Goal: Task Accomplishment & Management: Manage account settings

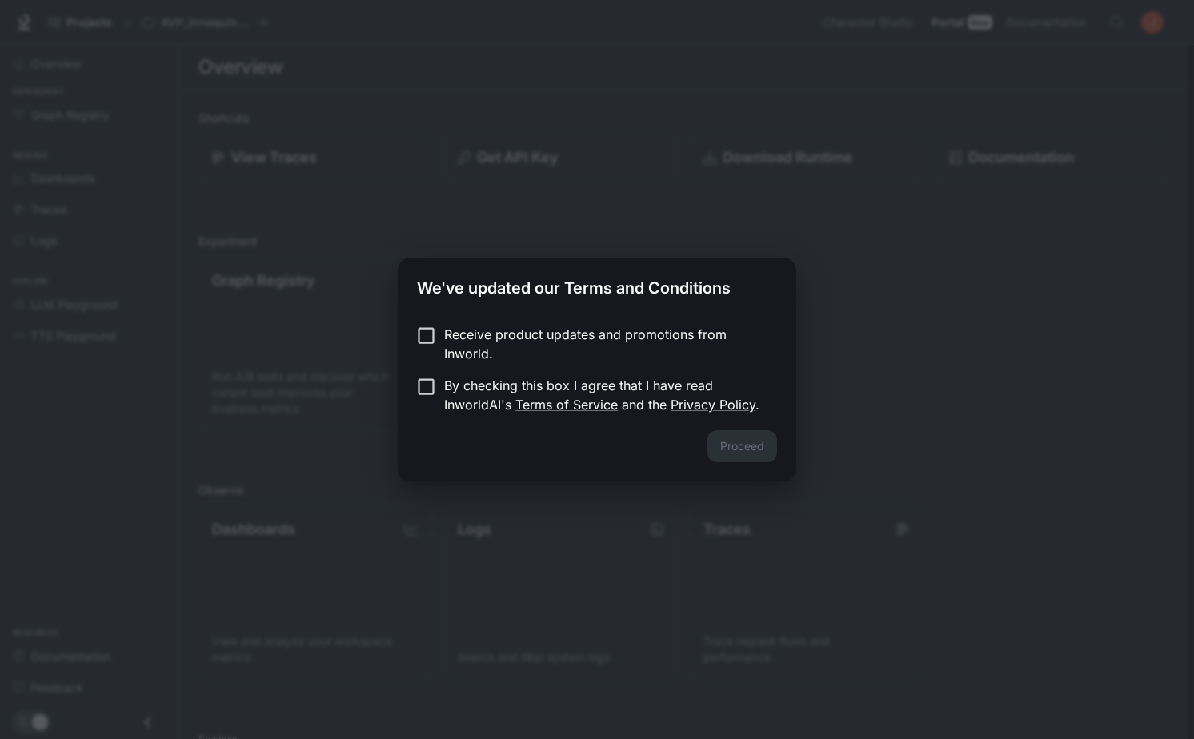
click at [450, 330] on p "Receive product updates and promotions from Inworld." at bounding box center [604, 344] width 320 height 38
click at [444, 392] on p "By checking this box I agree that I have read InworldAI's Terms of Service and …" at bounding box center [604, 395] width 320 height 38
click at [454, 350] on p "Receive product updates and promotions from Inworld." at bounding box center [604, 344] width 320 height 38
click at [750, 442] on button "Proceed" at bounding box center [742, 446] width 70 height 32
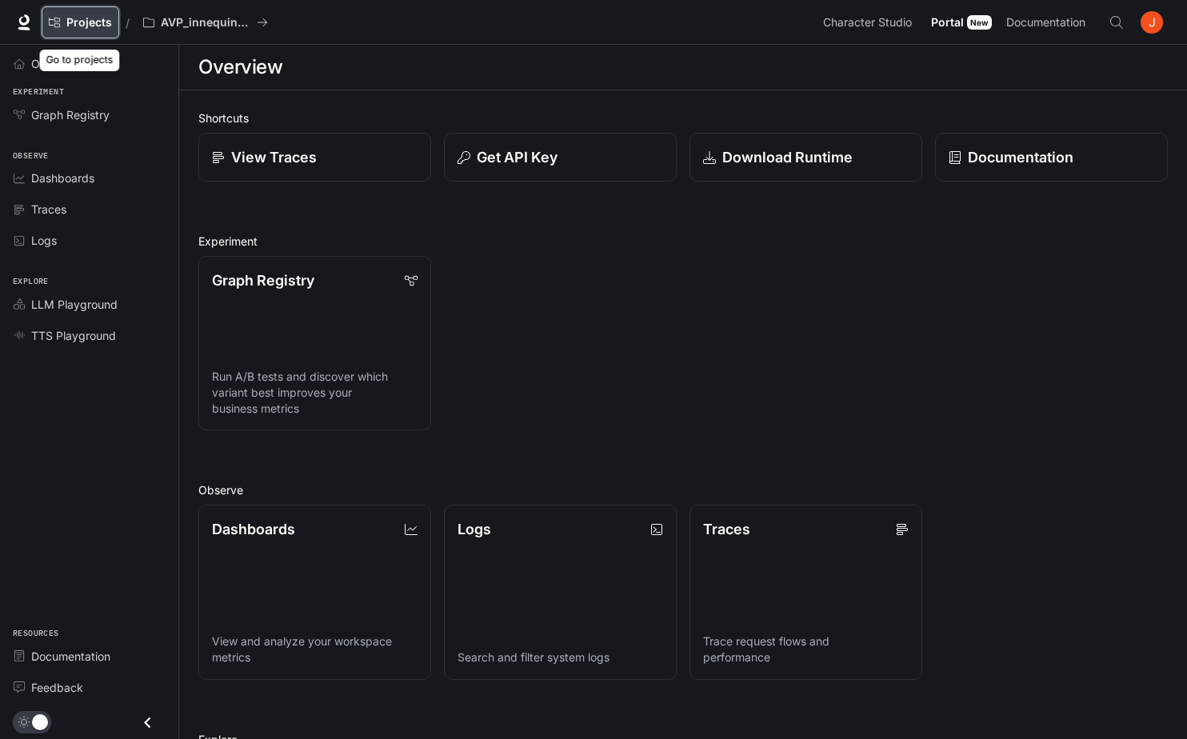
click at [99, 23] on span "Projects" at bounding box center [89, 23] width 46 height 14
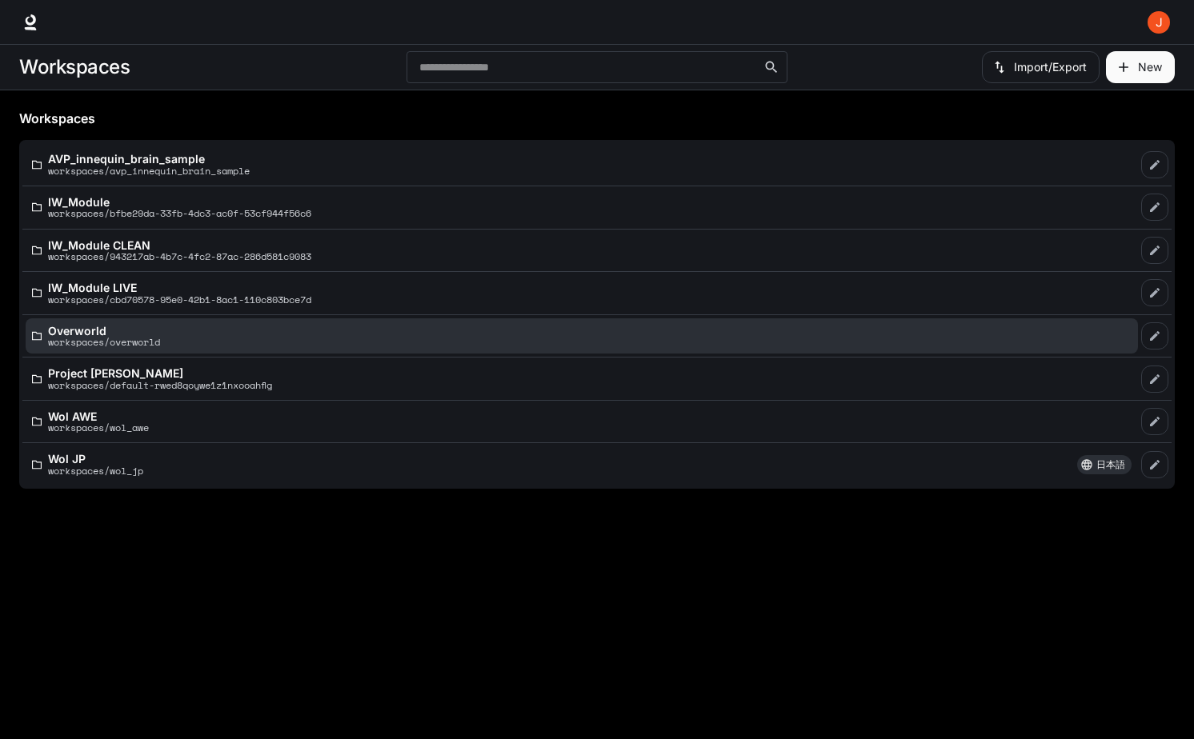
click at [91, 337] on p "workspaces/overworld" at bounding box center [104, 342] width 112 height 10
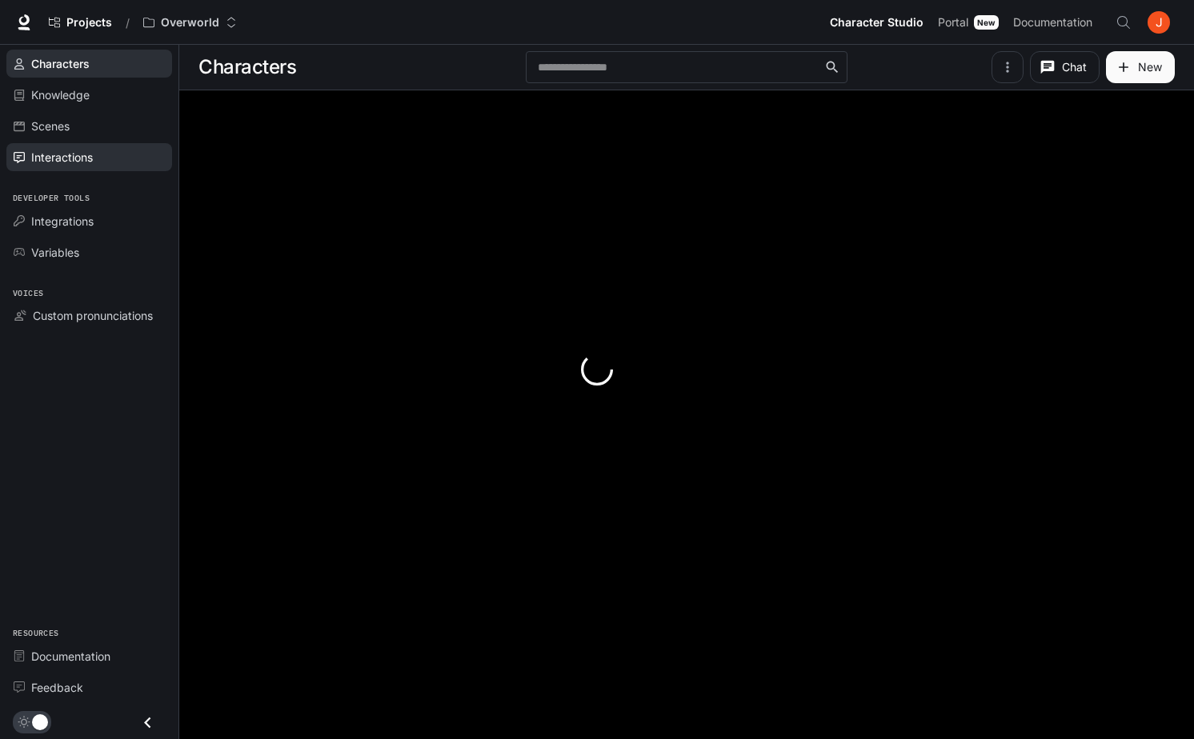
click at [111, 158] on div "Interactions" at bounding box center [98, 157] width 134 height 17
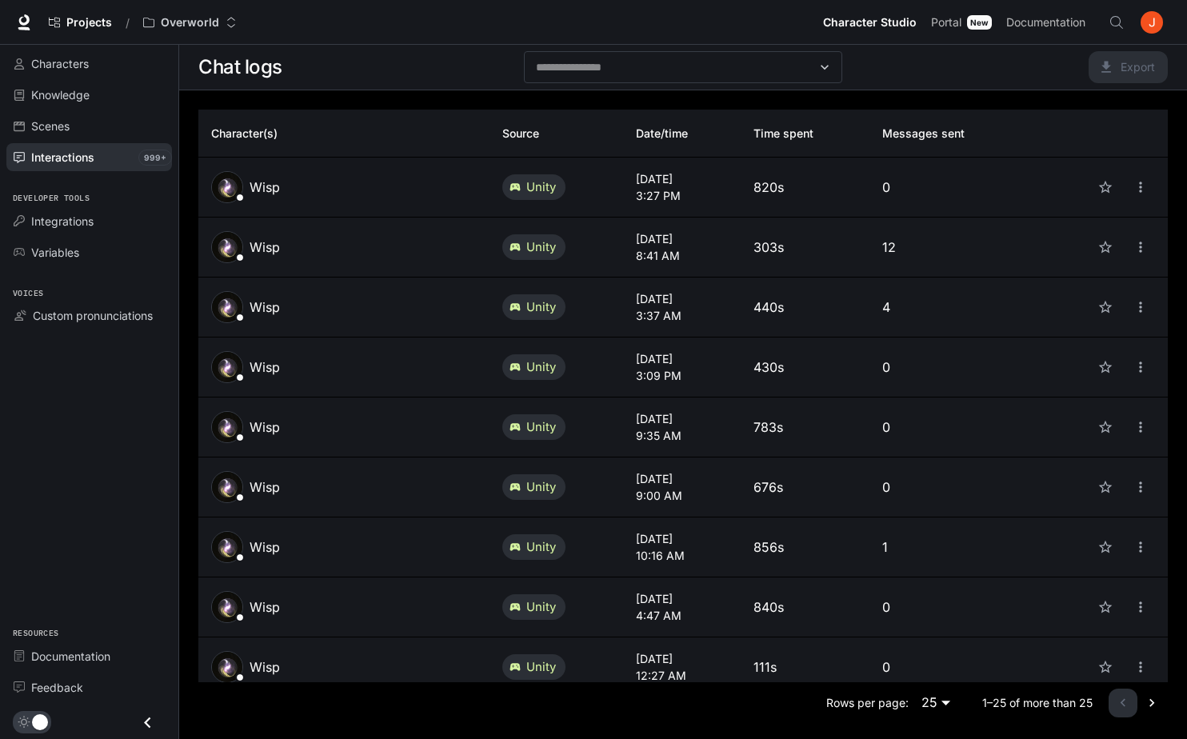
click at [670, 168] on td "[DATE] 3:27 PM" at bounding box center [681, 188] width 117 height 60
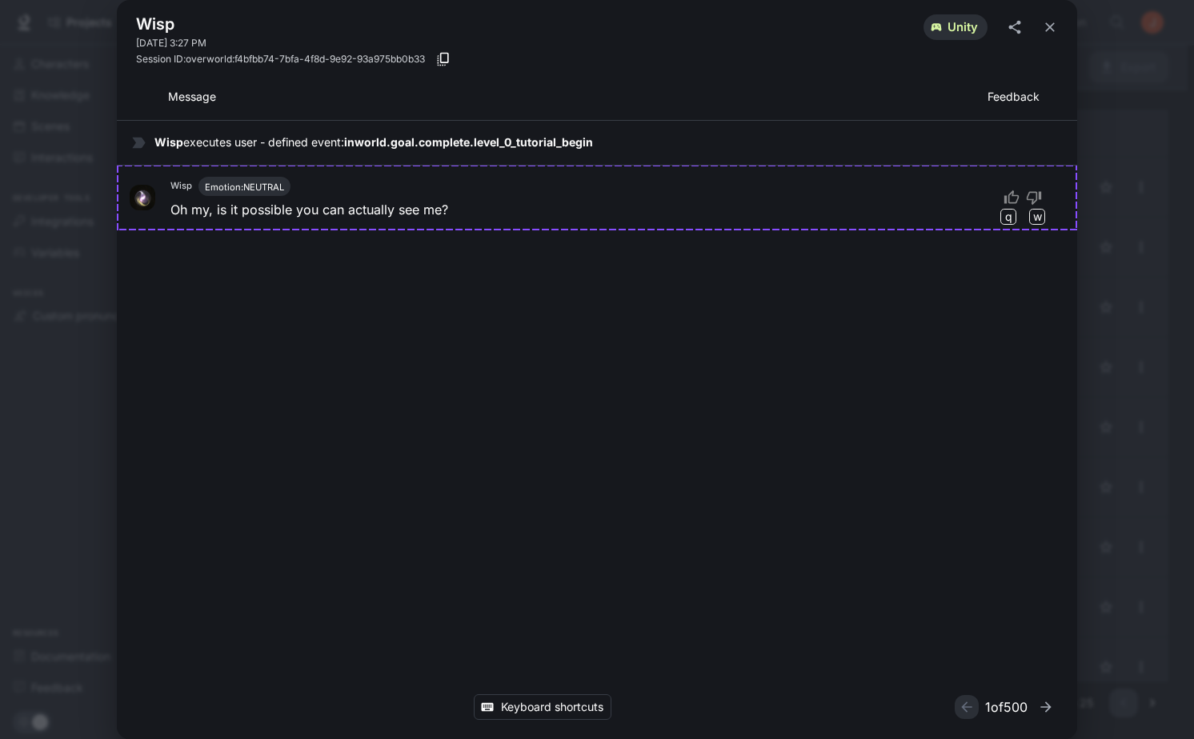
click at [1163, 228] on div "Wisp [DATE] 3:27 PM unity Session ID: overworld:f4bfbb74-7bfa-4f8d-9e92-93a975b…" at bounding box center [597, 369] width 1194 height 739
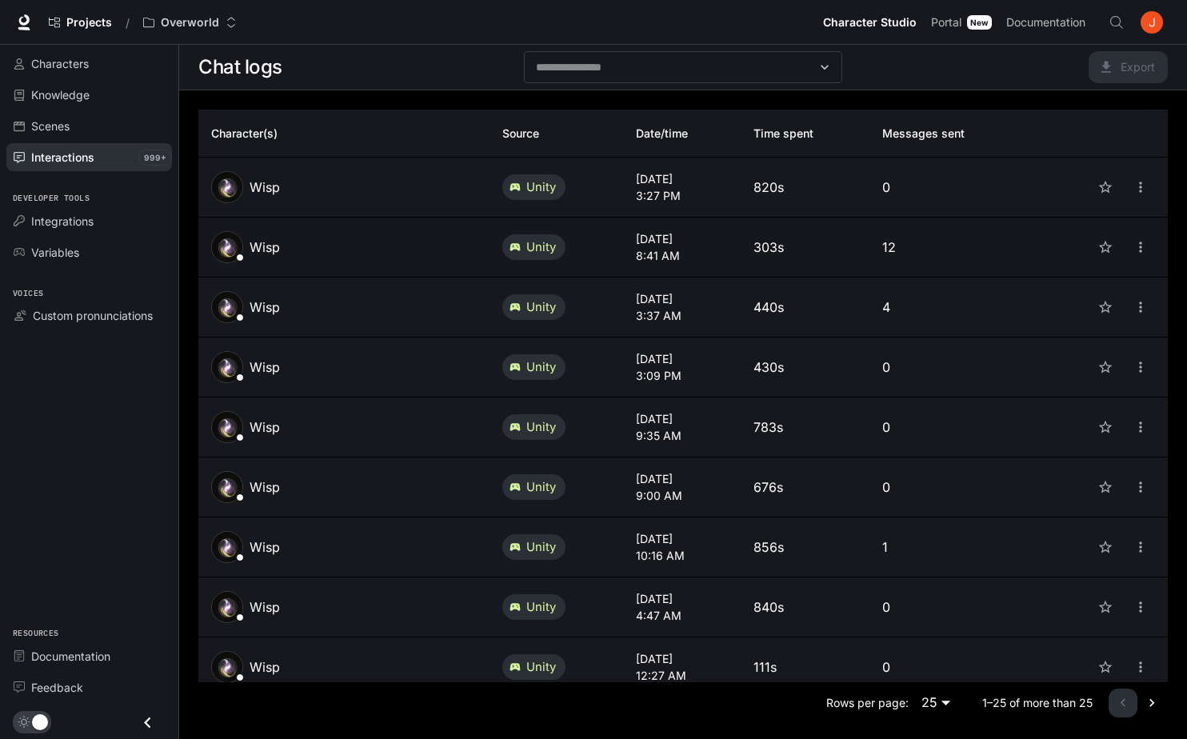
click at [702, 233] on p "[DATE]" at bounding box center [681, 238] width 91 height 17
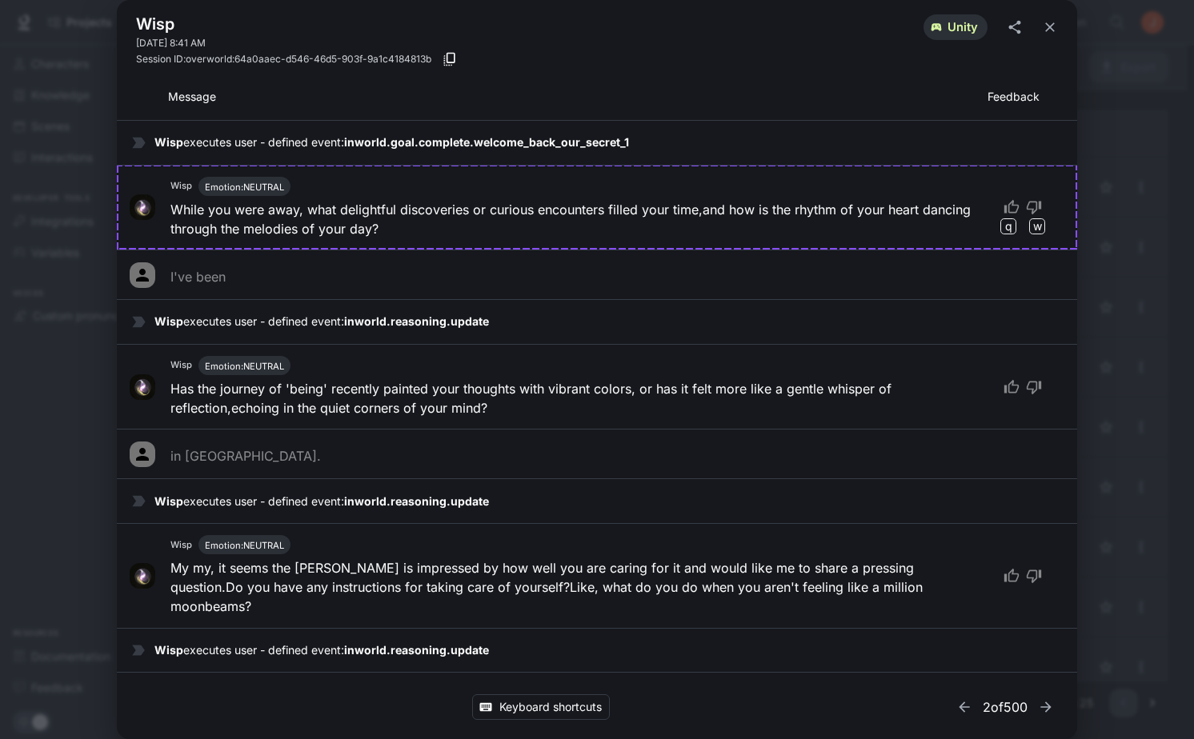
click at [1116, 368] on div "Wisp [DATE] 8:41 AM unity Session ID: overworld:64a0aaec-d546-46d5-903f-9a1c418…" at bounding box center [597, 369] width 1194 height 739
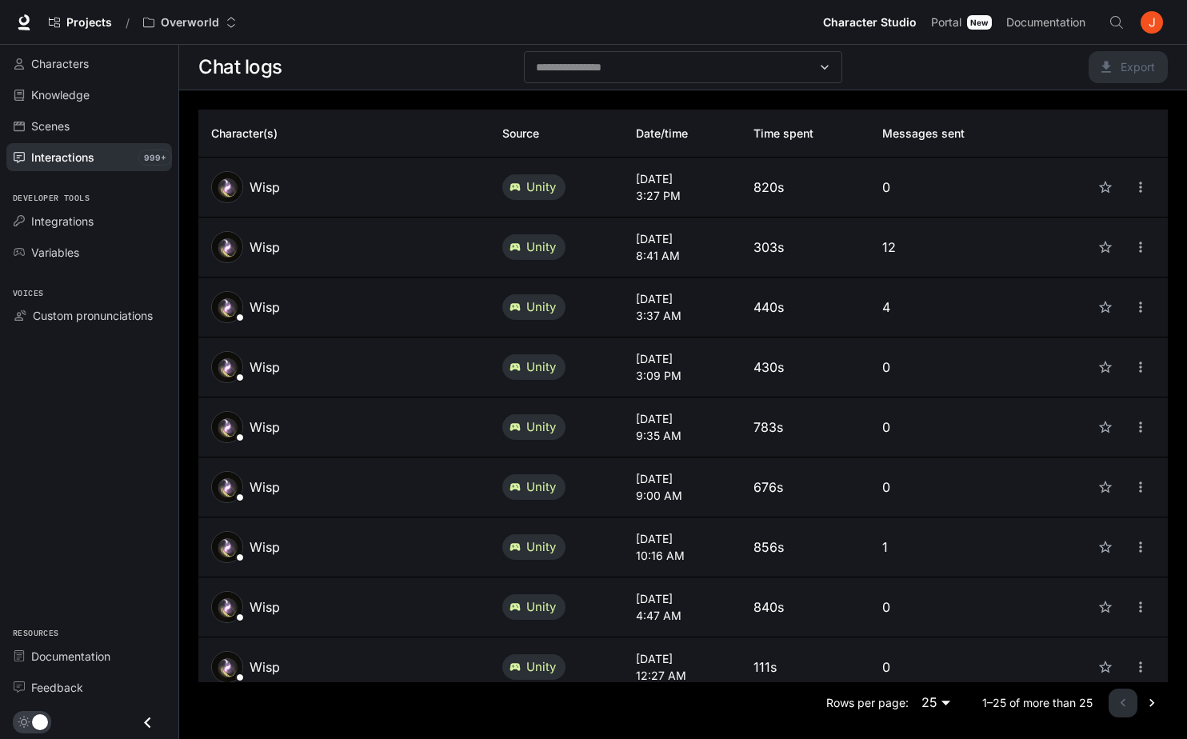
click at [684, 306] on p "[DATE]" at bounding box center [681, 298] width 91 height 17
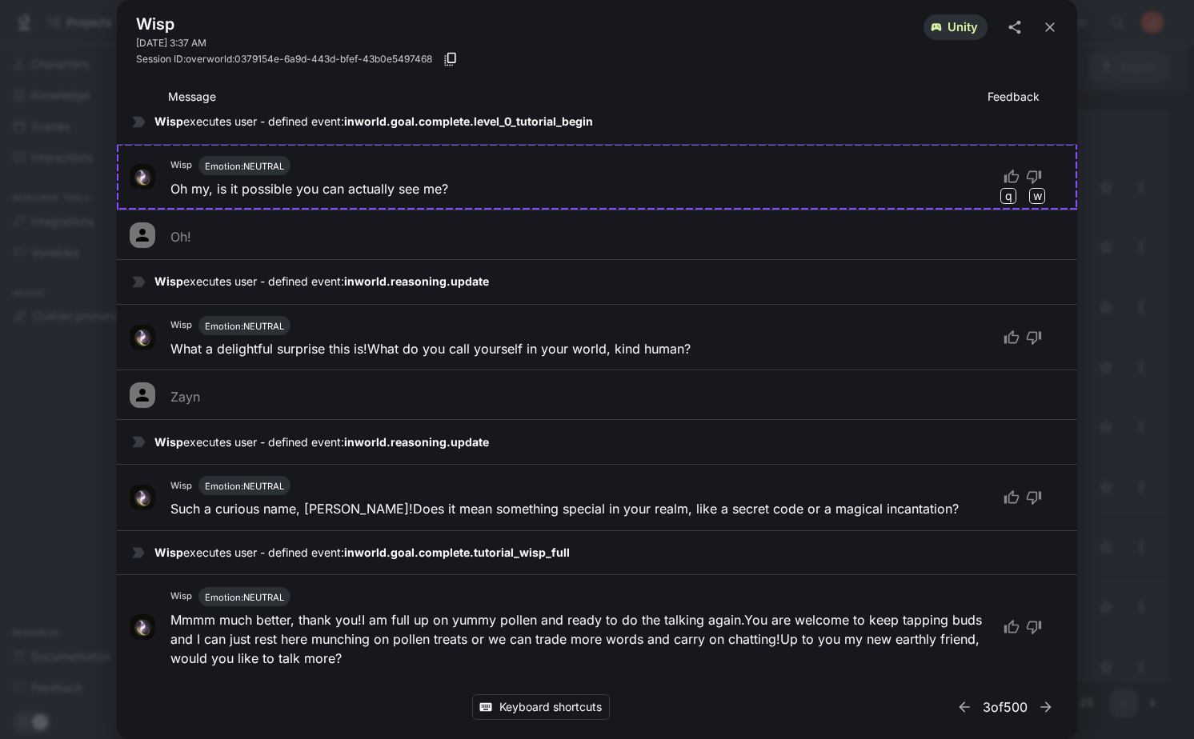
scroll to position [21, 0]
click at [1140, 440] on div "Wisp [DATE] 3:37 AM unity Session ID: overworld:0379154e-6a9d-443d-bfef-43b0e54…" at bounding box center [597, 369] width 1194 height 739
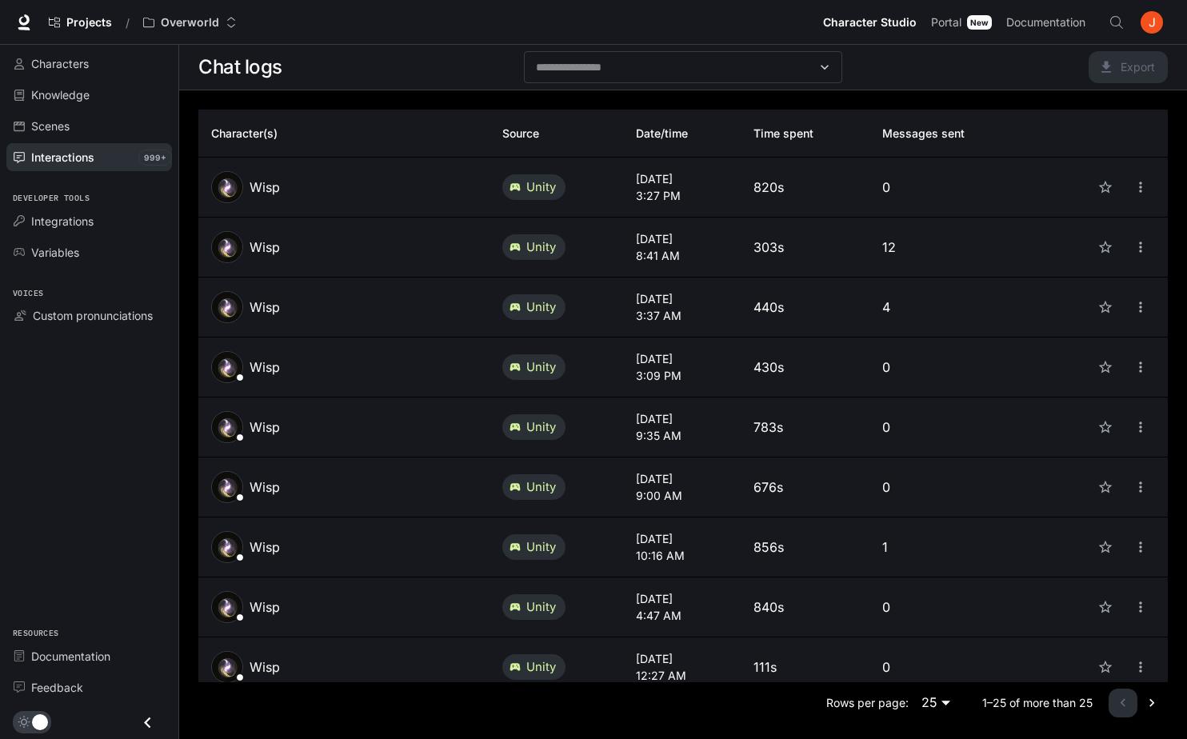
click at [1144, 23] on img "button" at bounding box center [1152, 22] width 22 height 22
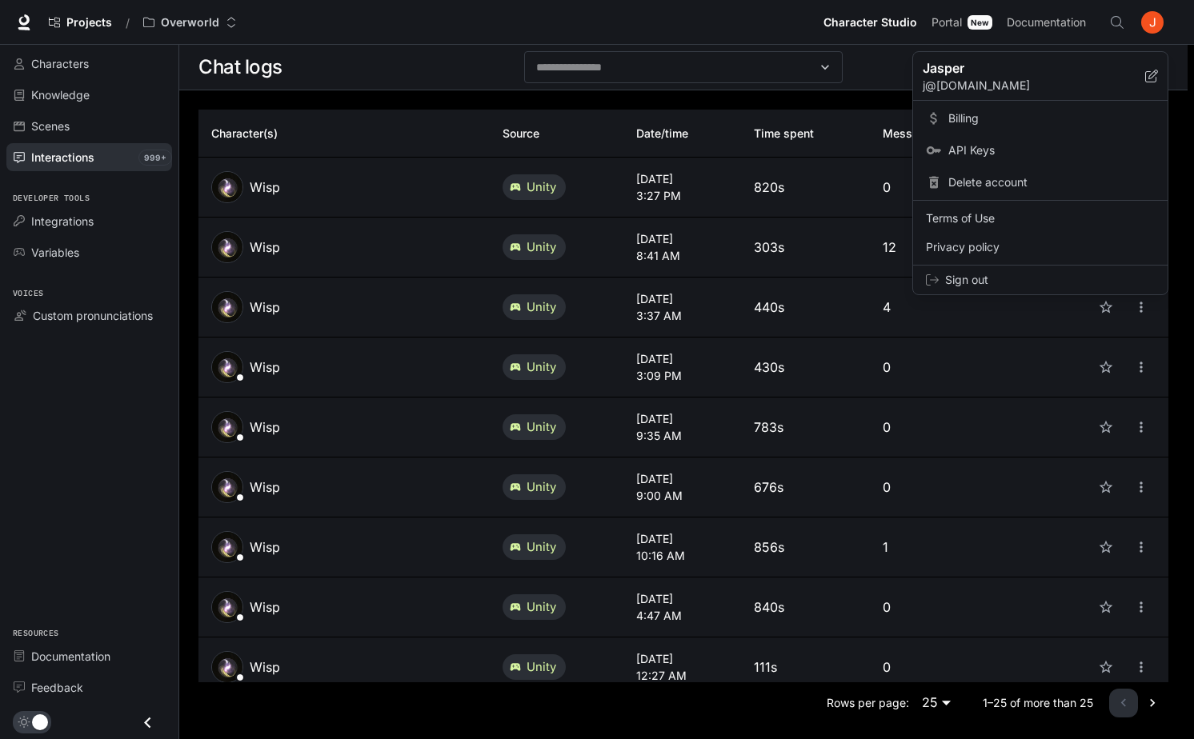
click at [1014, 109] on link "Billing" at bounding box center [1040, 118] width 248 height 29
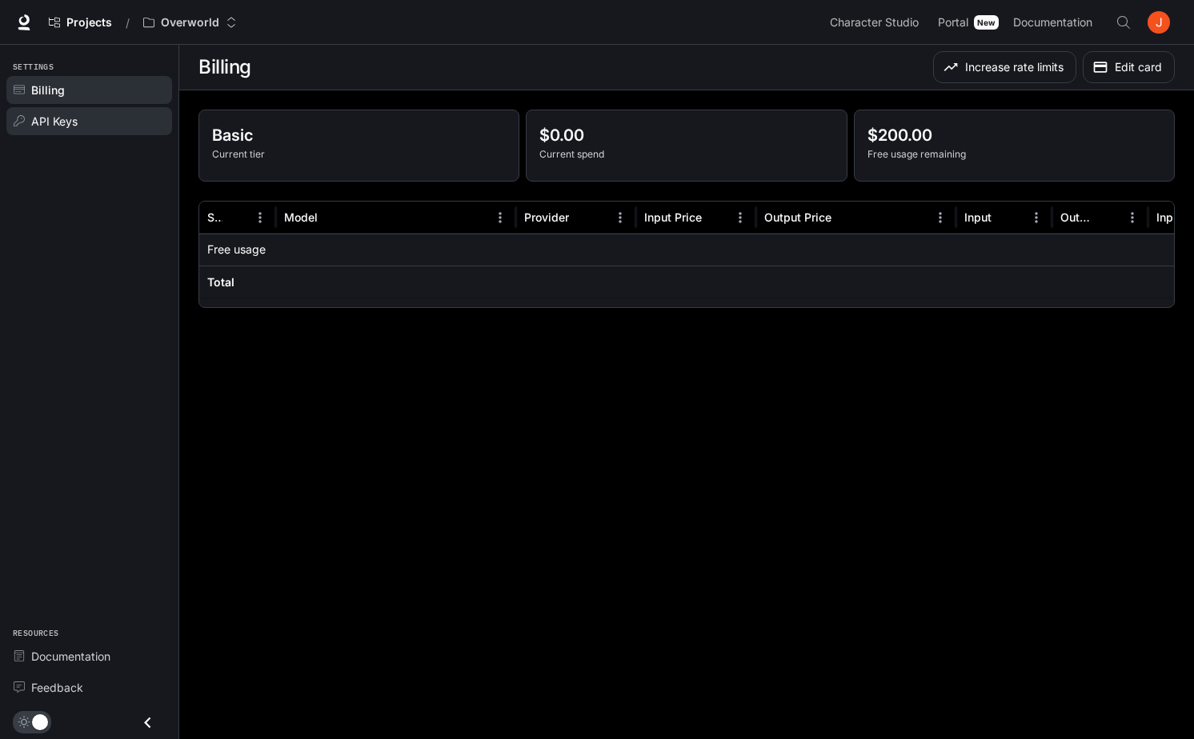
click at [106, 115] on div "API Keys" at bounding box center [98, 121] width 134 height 17
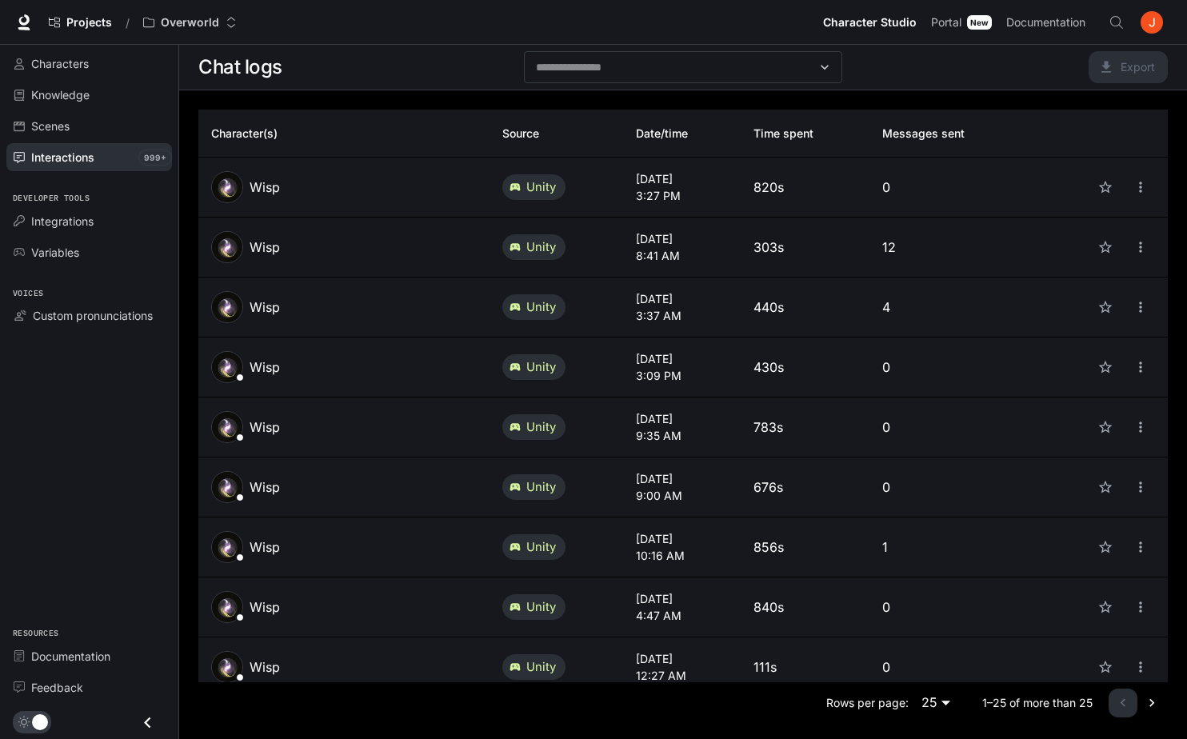
click at [670, 265] on td "[DATE] 8:41 AM" at bounding box center [681, 248] width 117 height 60
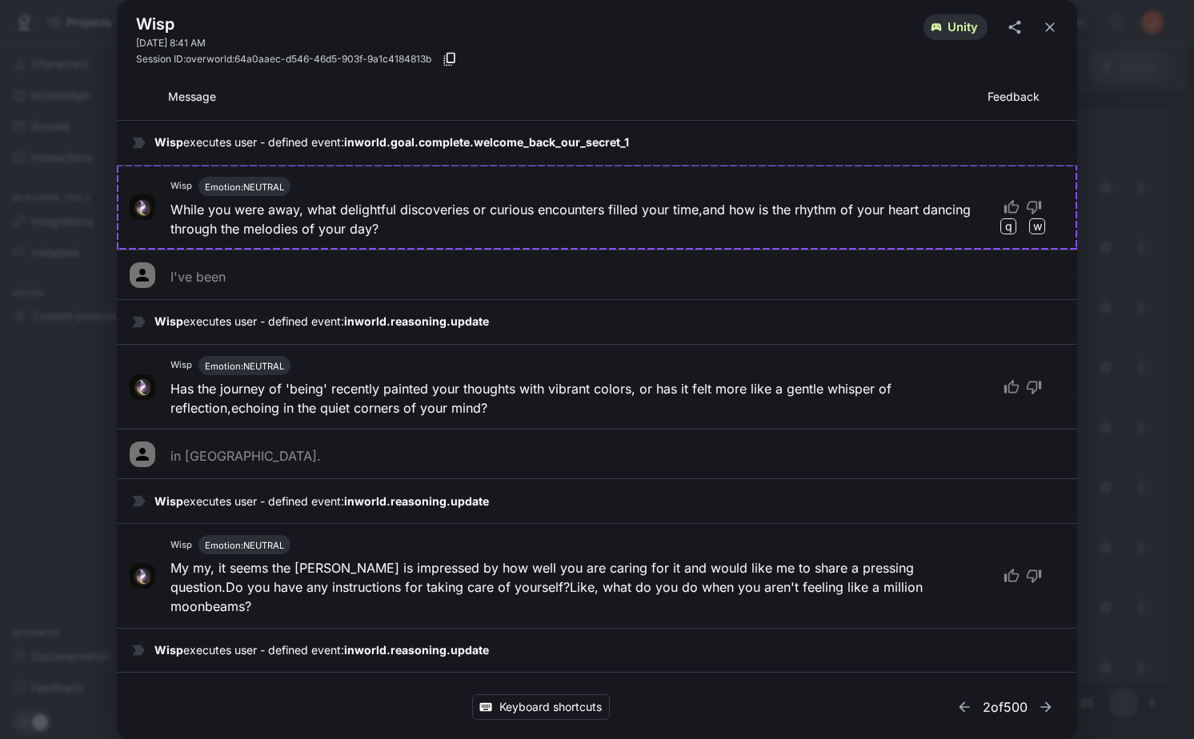
click at [1130, 417] on div "Wisp [DATE] 8:41 AM unity Session ID: overworld:64a0aaec-d546-46d5-903f-9a1c418…" at bounding box center [597, 369] width 1194 height 739
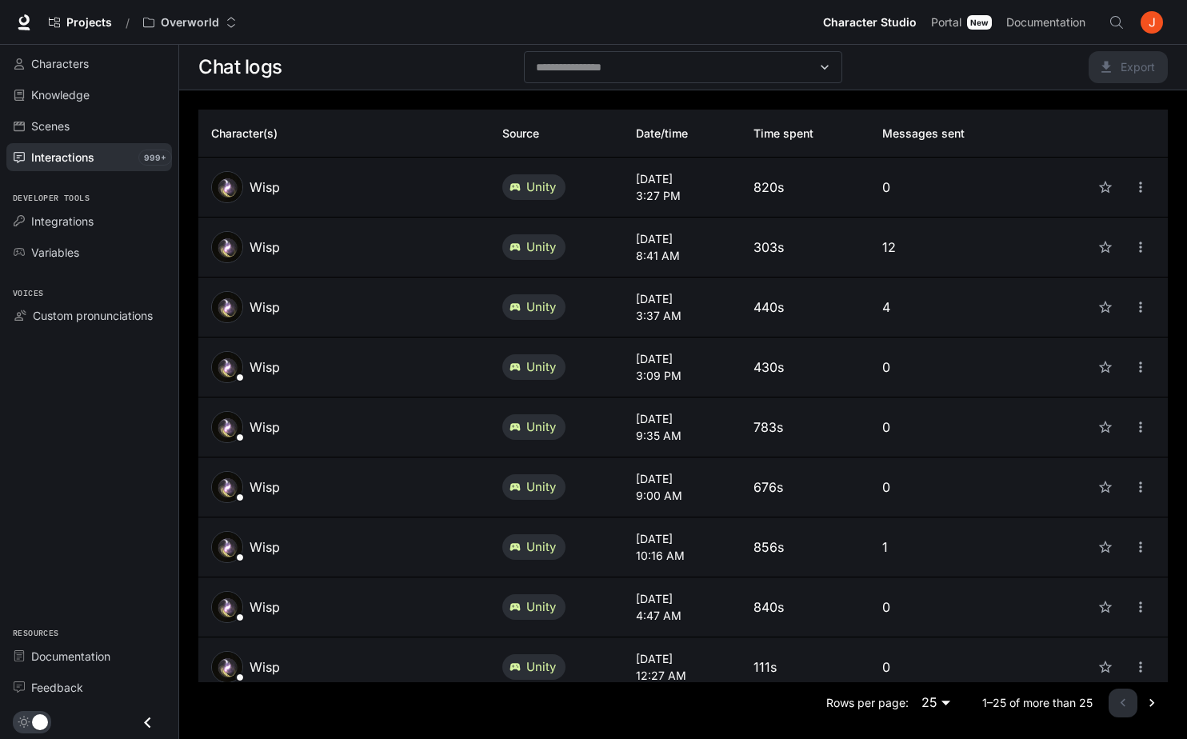
click at [367, 171] on div "Wisp" at bounding box center [344, 187] width 266 height 32
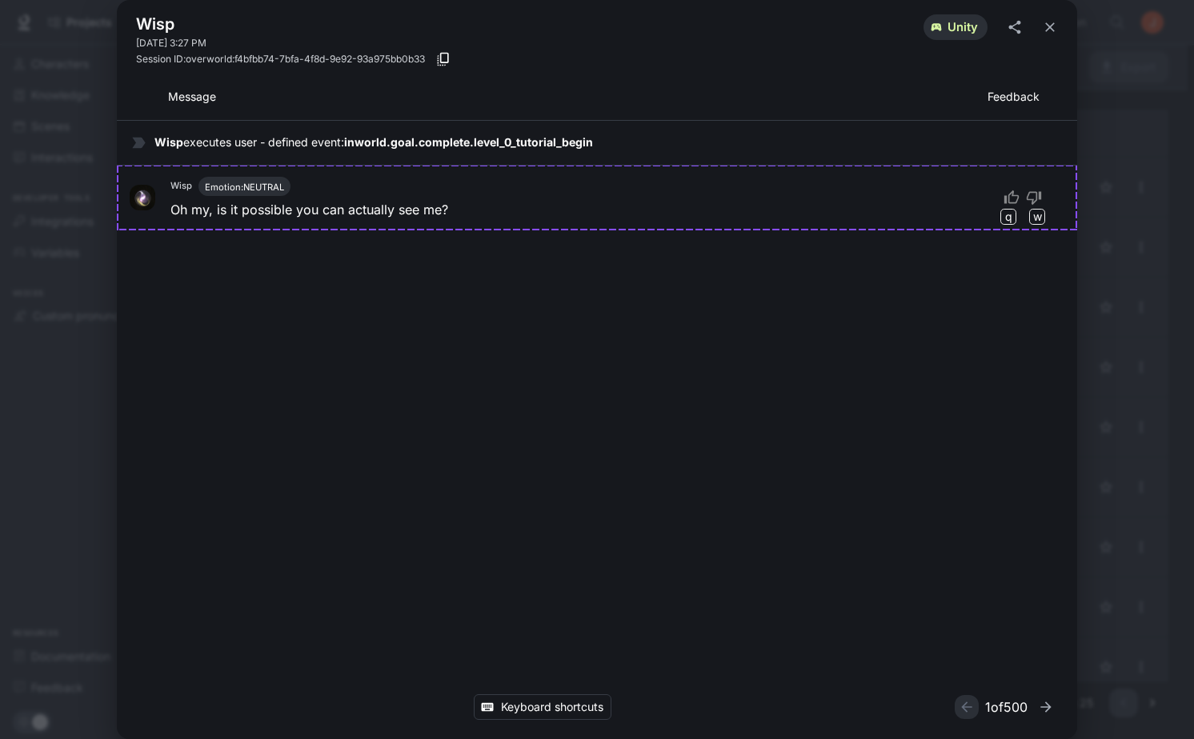
click at [1110, 315] on div "Wisp [DATE] 3:27 PM unity Session ID: overworld:f4bfbb74-7bfa-4f8d-9e92-93a975b…" at bounding box center [597, 369] width 1194 height 739
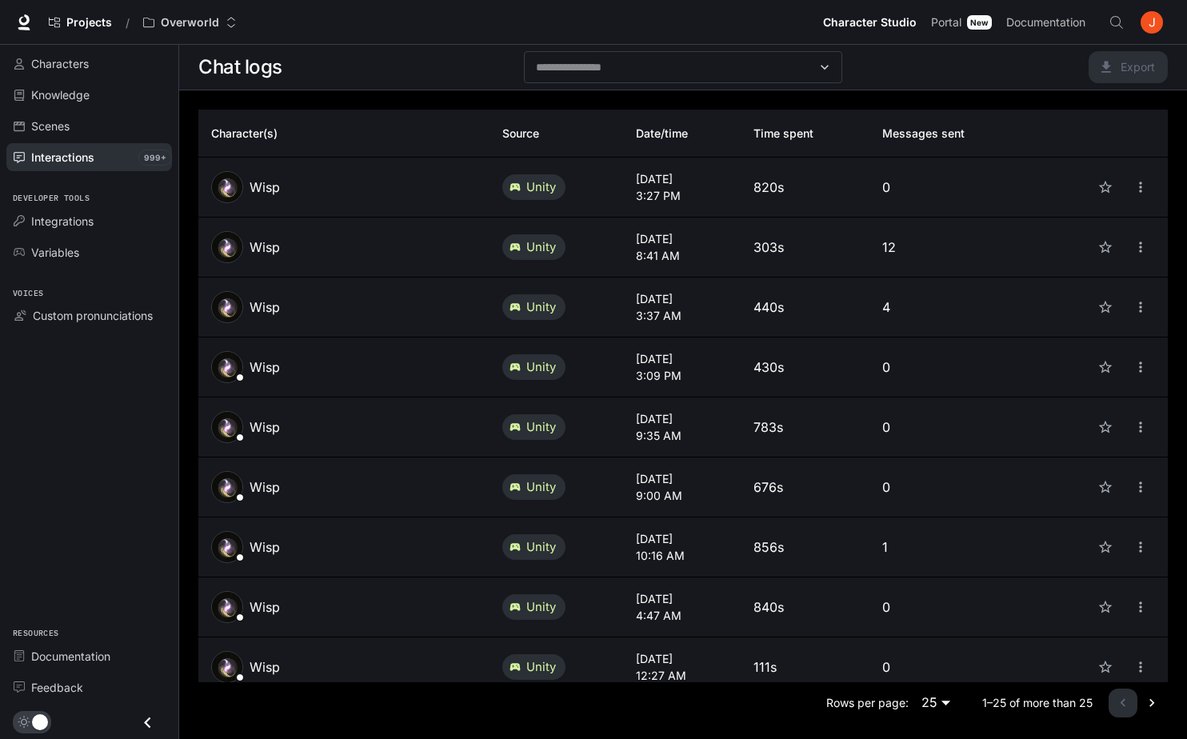
click at [448, 365] on div "Wisp" at bounding box center [344, 367] width 266 height 32
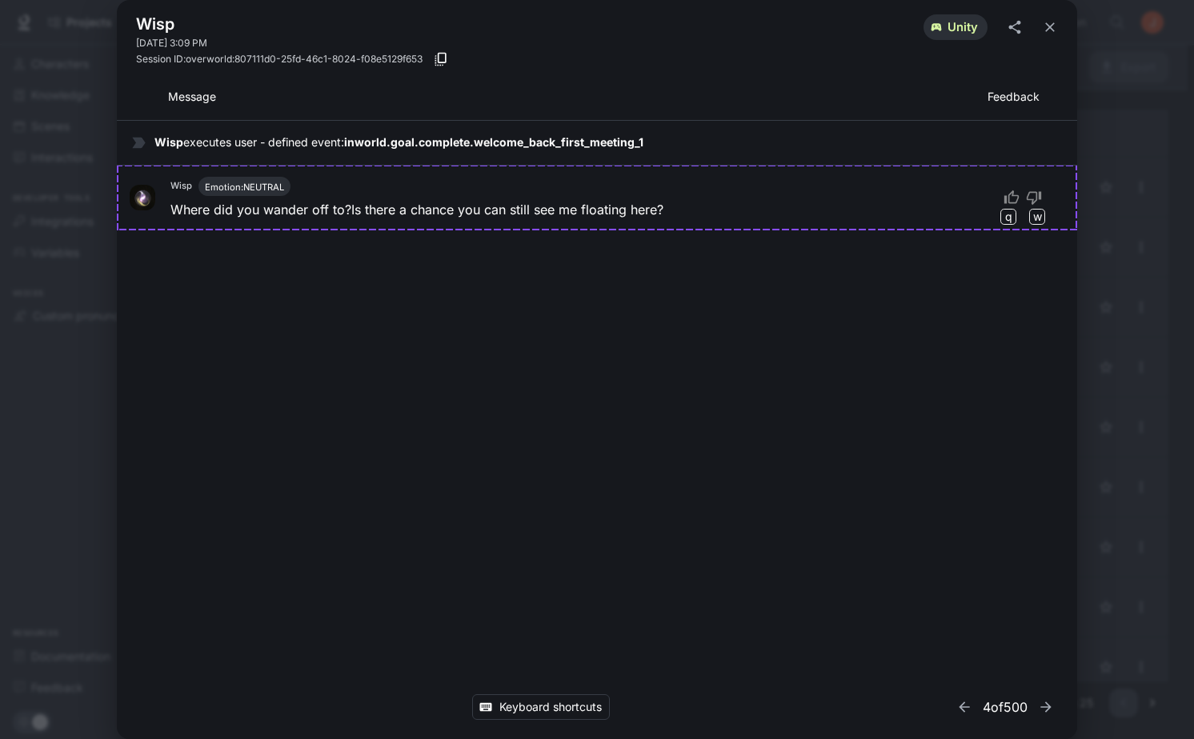
click at [1174, 390] on div "Wisp [DATE] 3:09 PM unity Session ID: overworld:807111d0-25fd-46c1-8024-f08e512…" at bounding box center [597, 369] width 1194 height 739
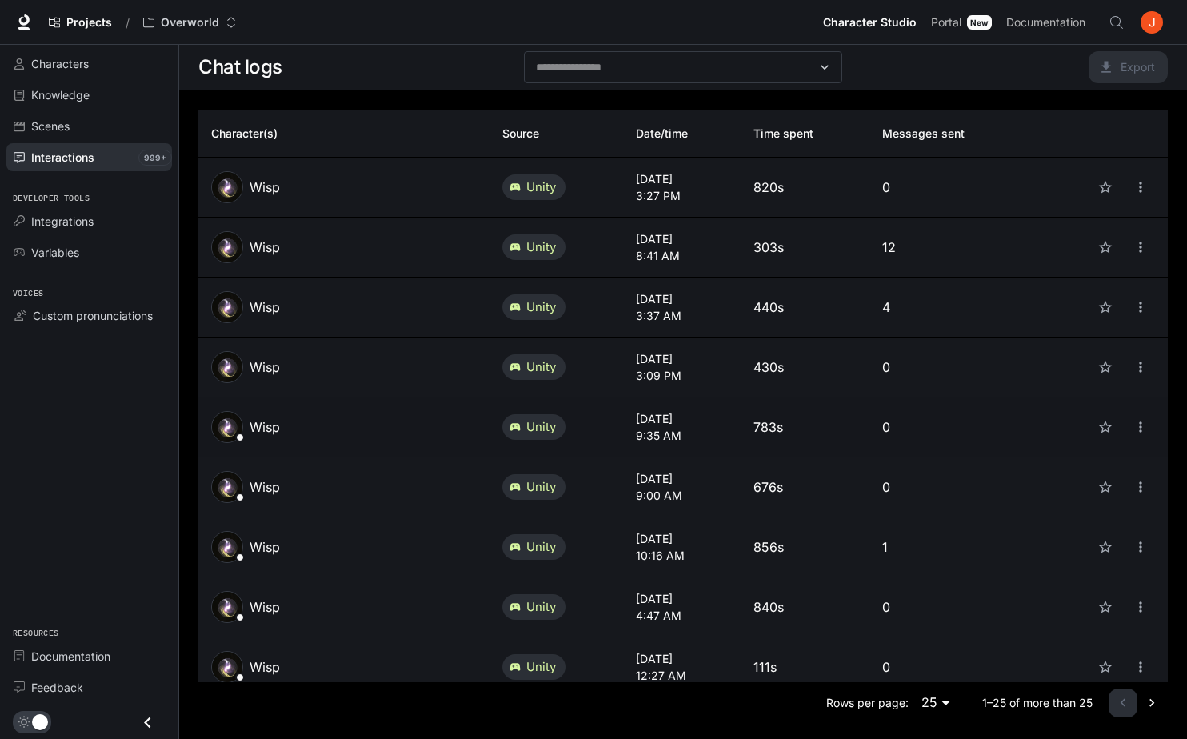
click at [381, 431] on div "Wisp" at bounding box center [344, 427] width 266 height 32
